Goal: Transaction & Acquisition: Obtain resource

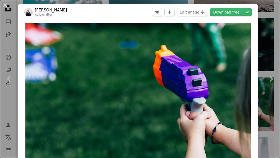
scroll to position [5638, 0]
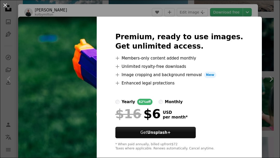
click at [181, 99] on label "monthly" at bounding box center [171, 102] width 24 height 6
click at [135, 99] on div "yearly" at bounding box center [129, 102] width 14 height 6
click at [183, 100] on div "monthly" at bounding box center [174, 102] width 18 height 6
click at [199, 99] on div "yearly 62% off monthly" at bounding box center [180, 102] width 128 height 6
click at [183, 102] on div "monthly" at bounding box center [174, 102] width 18 height 6
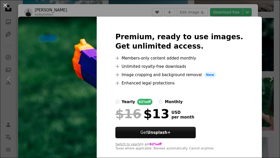
click at [141, 142] on button "Switch to yearly" at bounding box center [128, 144] width 25 height 4
click at [138, 158] on div "An X shape Premium, ready to use images. Get unlimited access. A plus sign Memb…" at bounding box center [140, 79] width 280 height 158
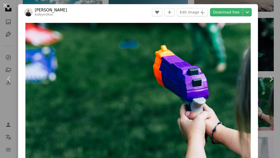
click at [249, 12] on icon "Choose download size" at bounding box center [247, 12] width 3 height 2
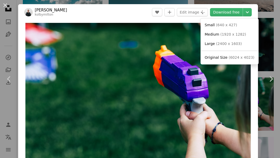
click at [269, 77] on dialog "An X shape Chevron left Chevron right [PERSON_NAME] kolbymilton A heart A plus …" at bounding box center [140, 79] width 280 height 158
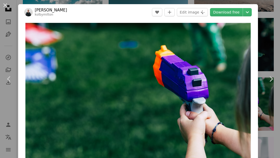
click at [273, 10] on div "An X shape Chevron left Chevron right [PERSON_NAME] kolbymilton A heart A plus …" at bounding box center [140, 79] width 280 height 158
